Goal: Check status: Check status

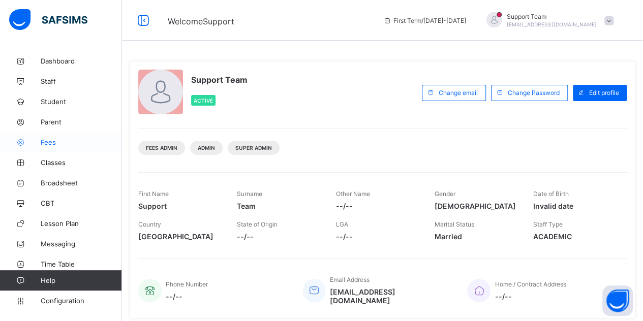
click at [38, 144] on icon at bounding box center [20, 143] width 41 height 8
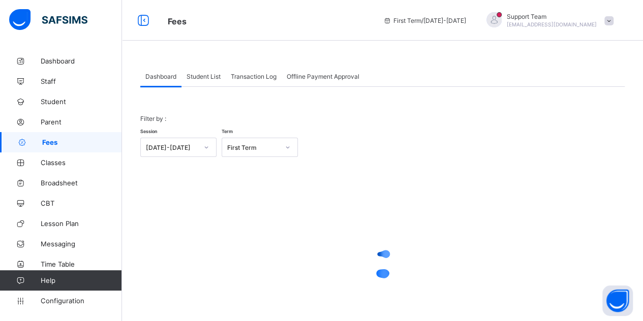
click at [249, 77] on span "Transaction Log" at bounding box center [254, 77] width 46 height 8
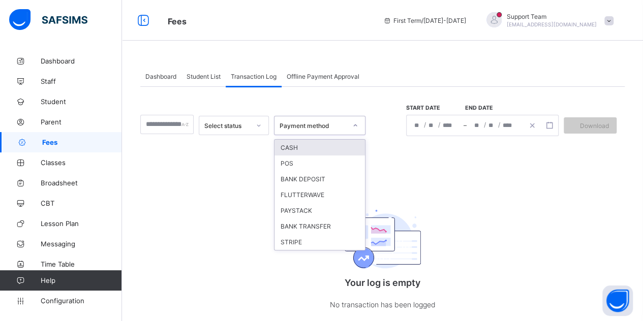
click at [325, 129] on div "Payment method" at bounding box center [309, 125] width 71 height 14
click at [321, 213] on div "PAYSTACK" at bounding box center [319, 211] width 90 height 16
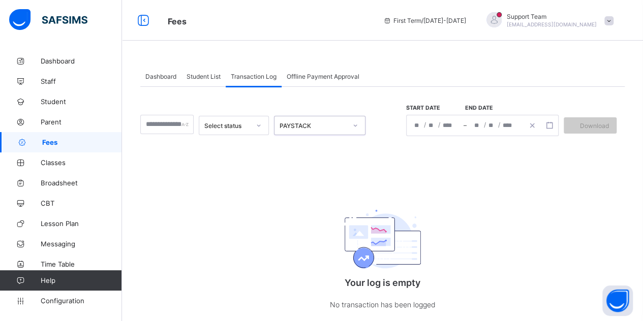
click at [429, 127] on div "/ /" at bounding box center [435, 125] width 57 height 20
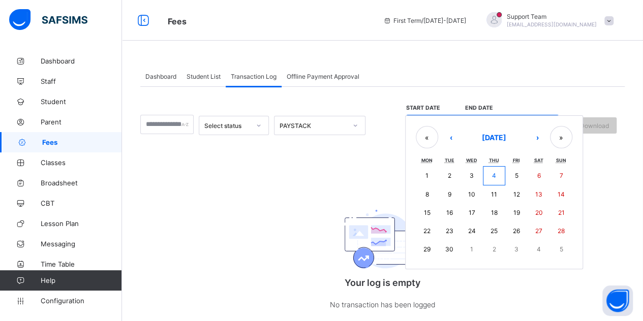
drag, startPoint x: 439, startPoint y: 171, endPoint x: 460, endPoint y: 164, distance: 23.0
click at [438, 172] on button "1" at bounding box center [427, 175] width 22 height 19
click at [505, 176] on button "4" at bounding box center [494, 175] width 22 height 19
type input "**********"
type input "*"
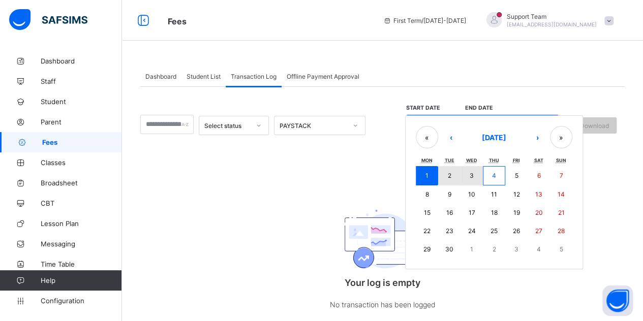
type input "*"
type input "****"
type input "**********"
type input "*"
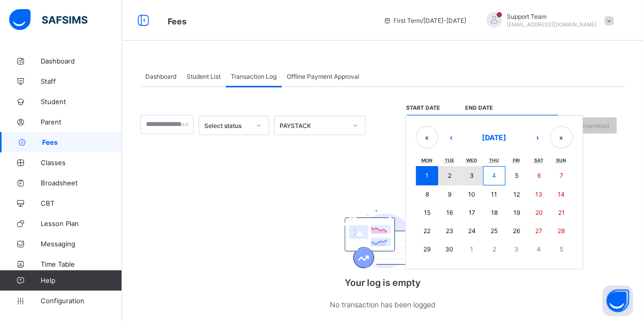
type input "****"
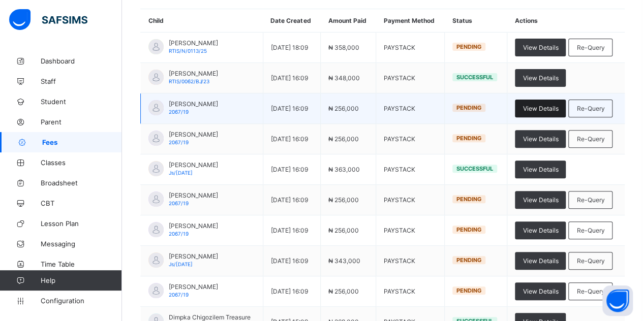
scroll to position [152, 0]
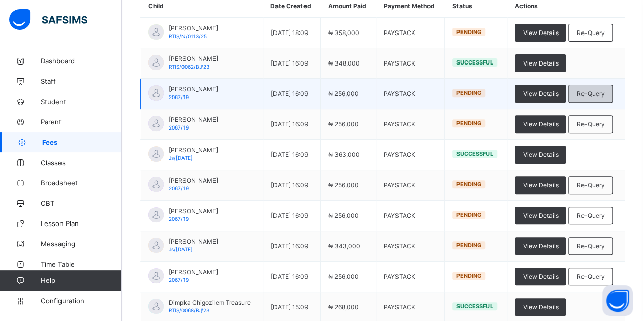
click at [576, 98] on span "Re-Query" at bounding box center [590, 94] width 28 height 8
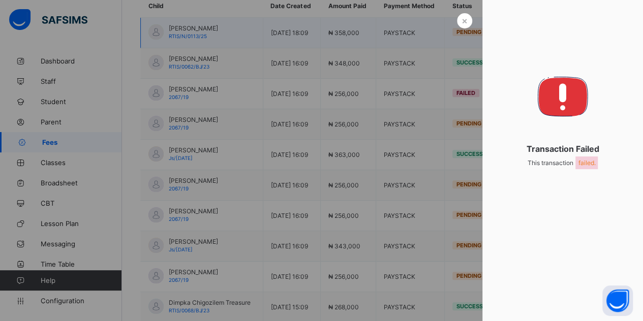
click at [461, 23] on span "×" at bounding box center [464, 20] width 6 height 11
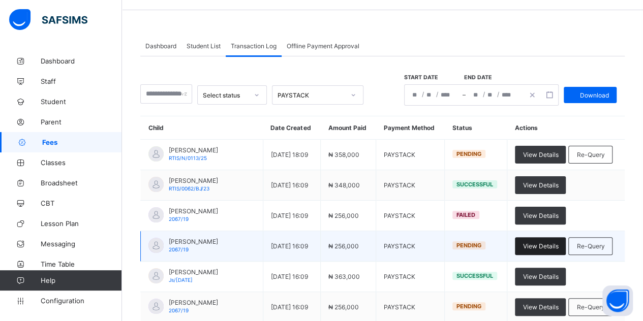
scroll to position [51, 0]
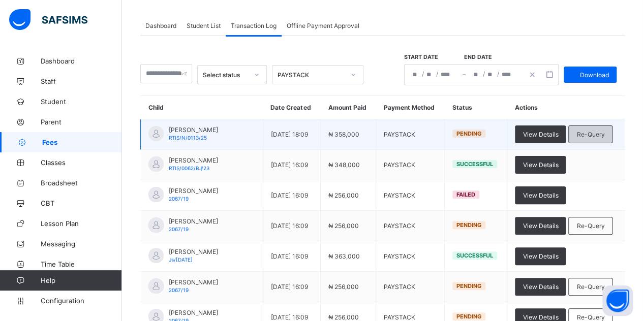
click at [576, 138] on span "Re-Query" at bounding box center [590, 135] width 28 height 8
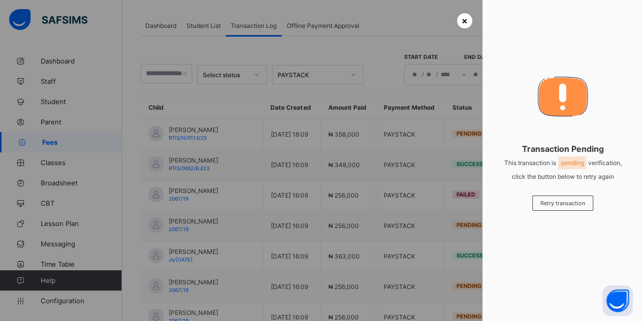
click at [461, 17] on span "×" at bounding box center [464, 20] width 6 height 11
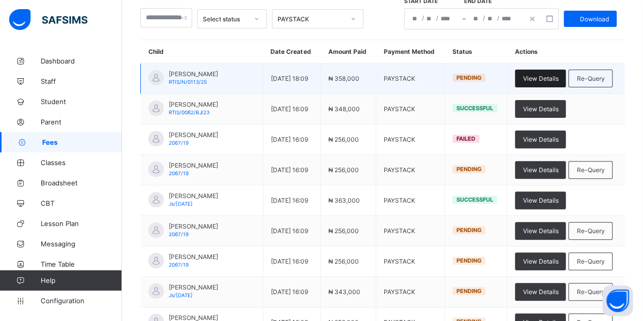
scroll to position [152, 0]
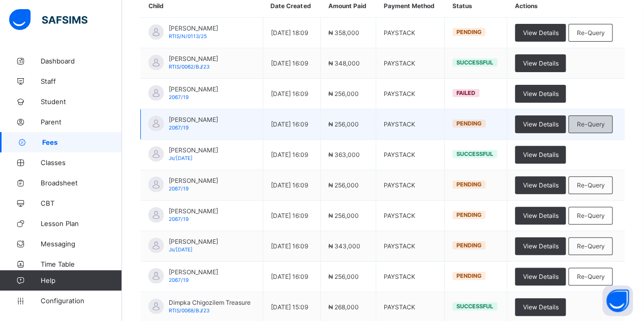
click at [576, 128] on span "Re-Query" at bounding box center [590, 124] width 28 height 8
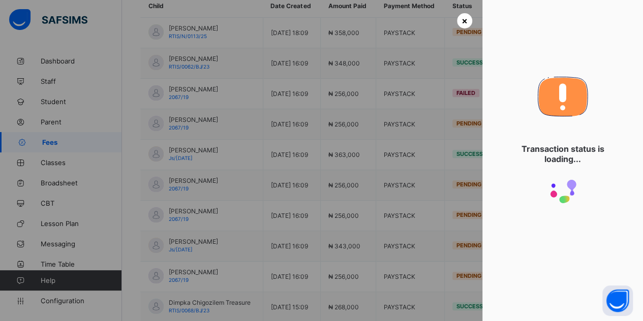
scroll to position [23, 0]
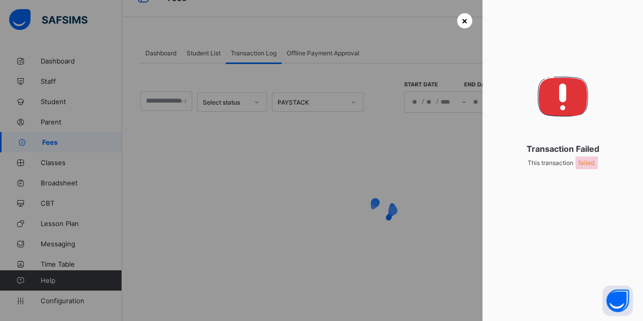
click at [461, 16] on span "×" at bounding box center [464, 20] width 6 height 11
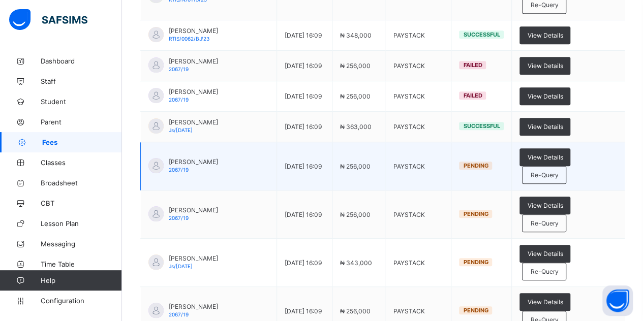
scroll to position [305, 0]
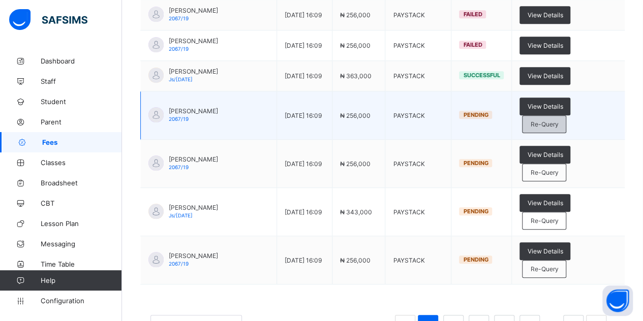
click at [553, 123] on span "Re-Query" at bounding box center [544, 124] width 28 height 8
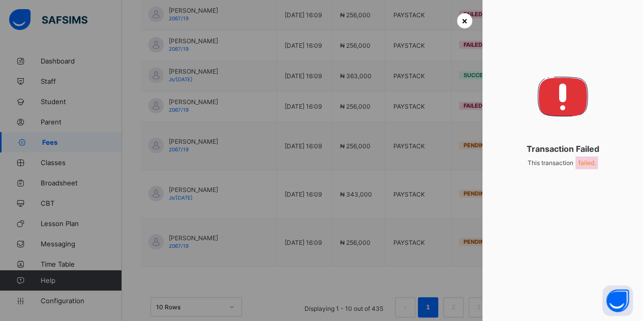
click at [464, 24] on span "×" at bounding box center [464, 20] width 6 height 11
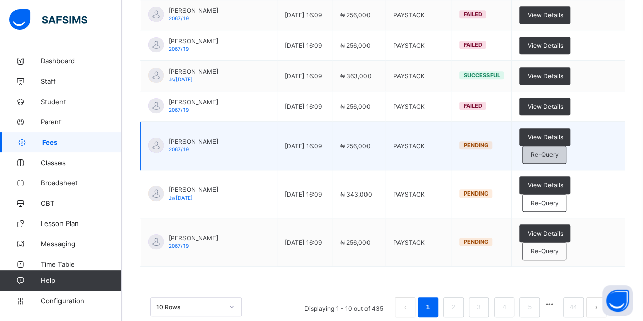
click at [554, 152] on span "Re-Query" at bounding box center [544, 155] width 28 height 8
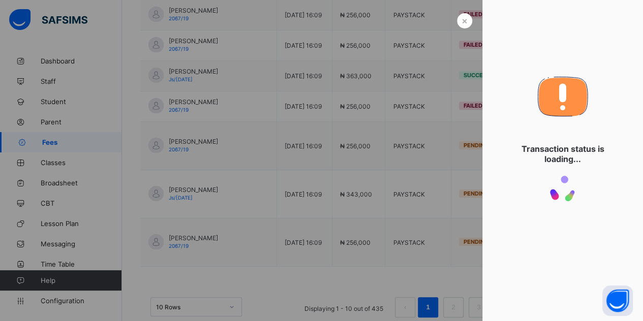
scroll to position [23, 0]
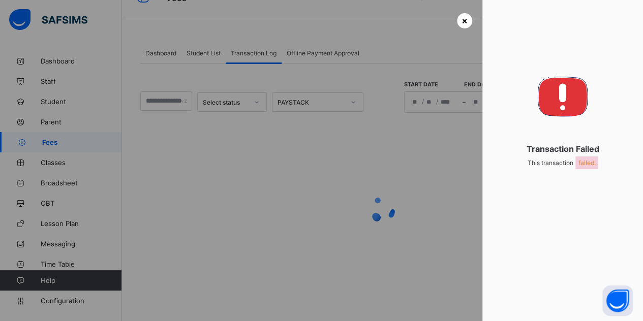
click at [457, 24] on div "×" at bounding box center [464, 20] width 15 height 15
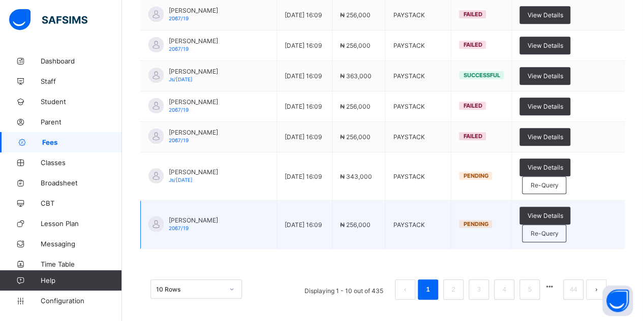
scroll to position [306, 0]
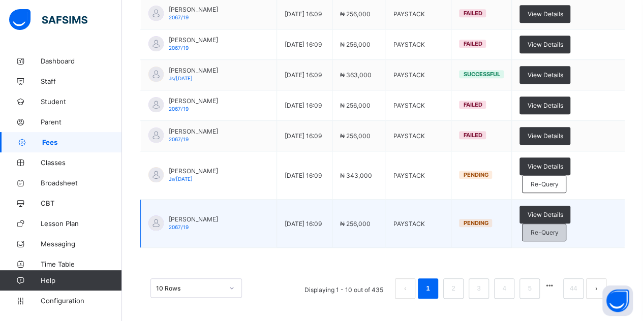
click at [566, 233] on div "Re-Query" at bounding box center [544, 233] width 44 height 18
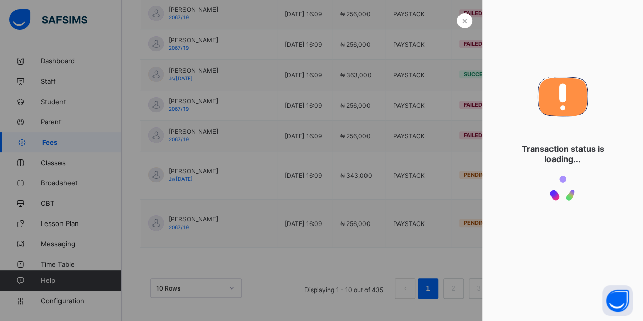
scroll to position [23, 0]
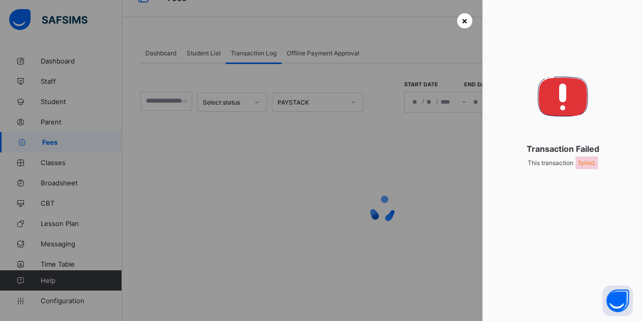
click at [462, 23] on span "×" at bounding box center [464, 20] width 6 height 11
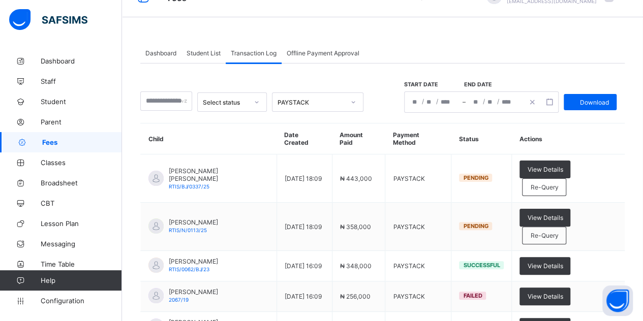
scroll to position [288, 0]
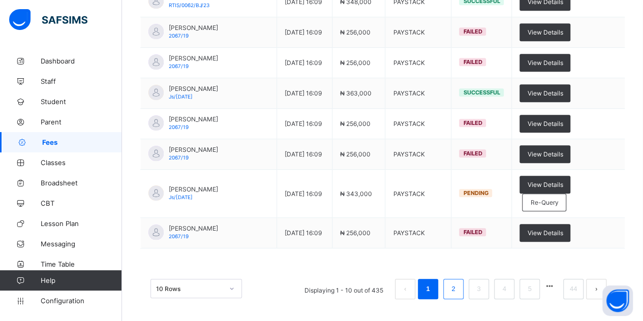
click at [458, 284] on link "2" at bounding box center [453, 289] width 10 height 13
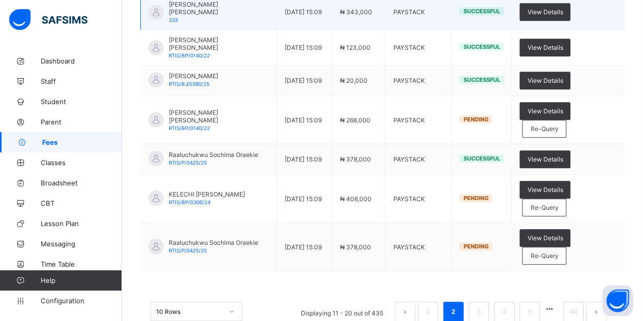
scroll to position [309, 0]
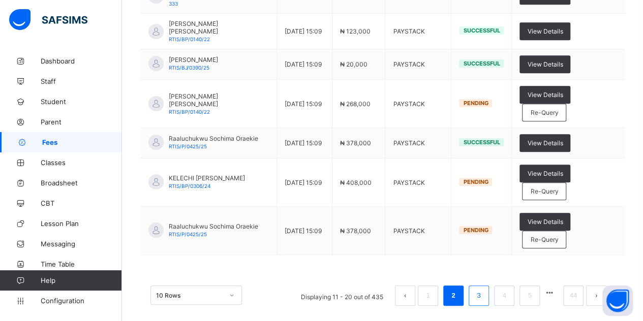
click at [483, 289] on link "3" at bounding box center [479, 295] width 10 height 13
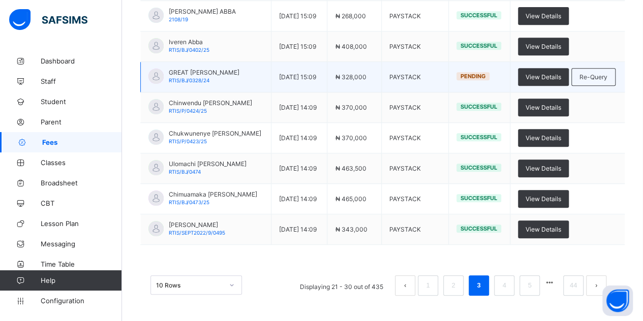
scroll to position [256, 0]
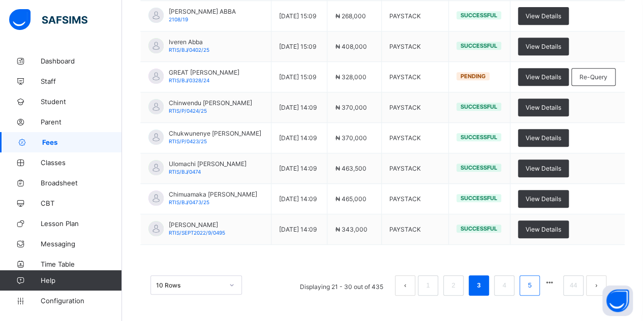
click at [509, 289] on link "4" at bounding box center [504, 285] width 10 height 13
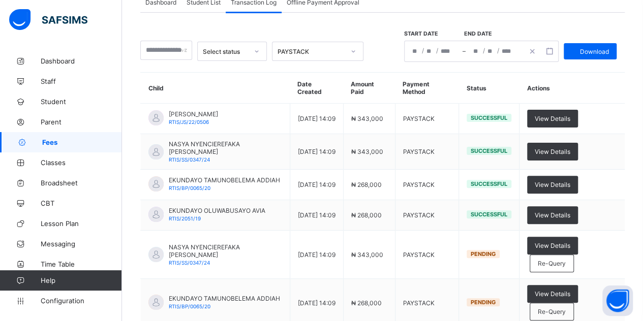
scroll to position [53, 0]
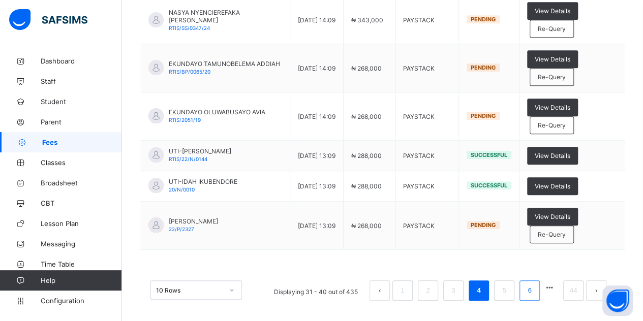
click at [509, 284] on link "5" at bounding box center [504, 290] width 10 height 13
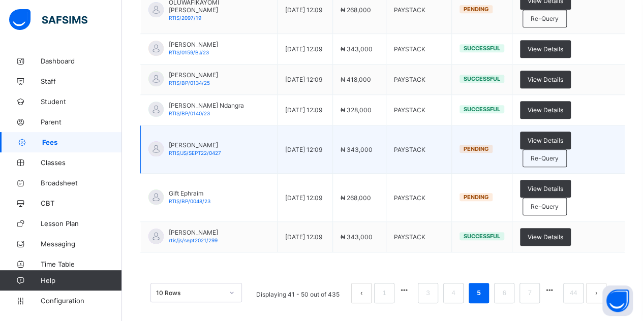
scroll to position [309, 0]
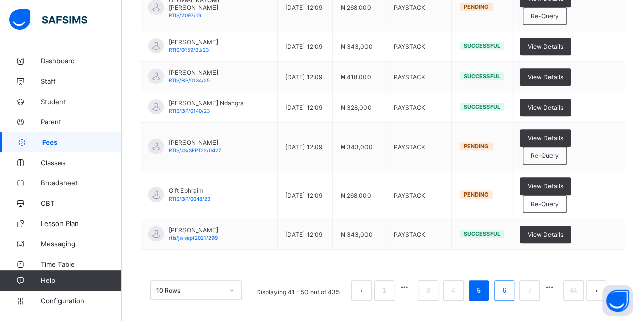
click at [508, 284] on link "6" at bounding box center [504, 290] width 10 height 13
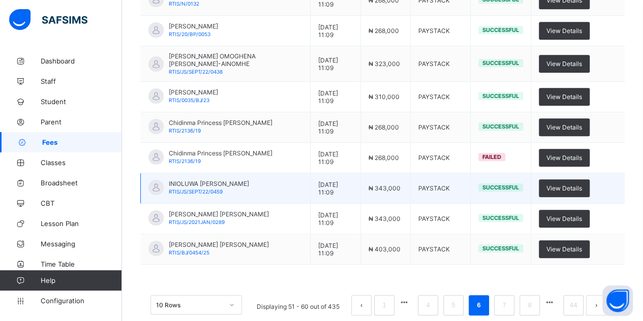
scroll to position [256, 0]
